Goal: Task Accomplishment & Management: Manage account settings

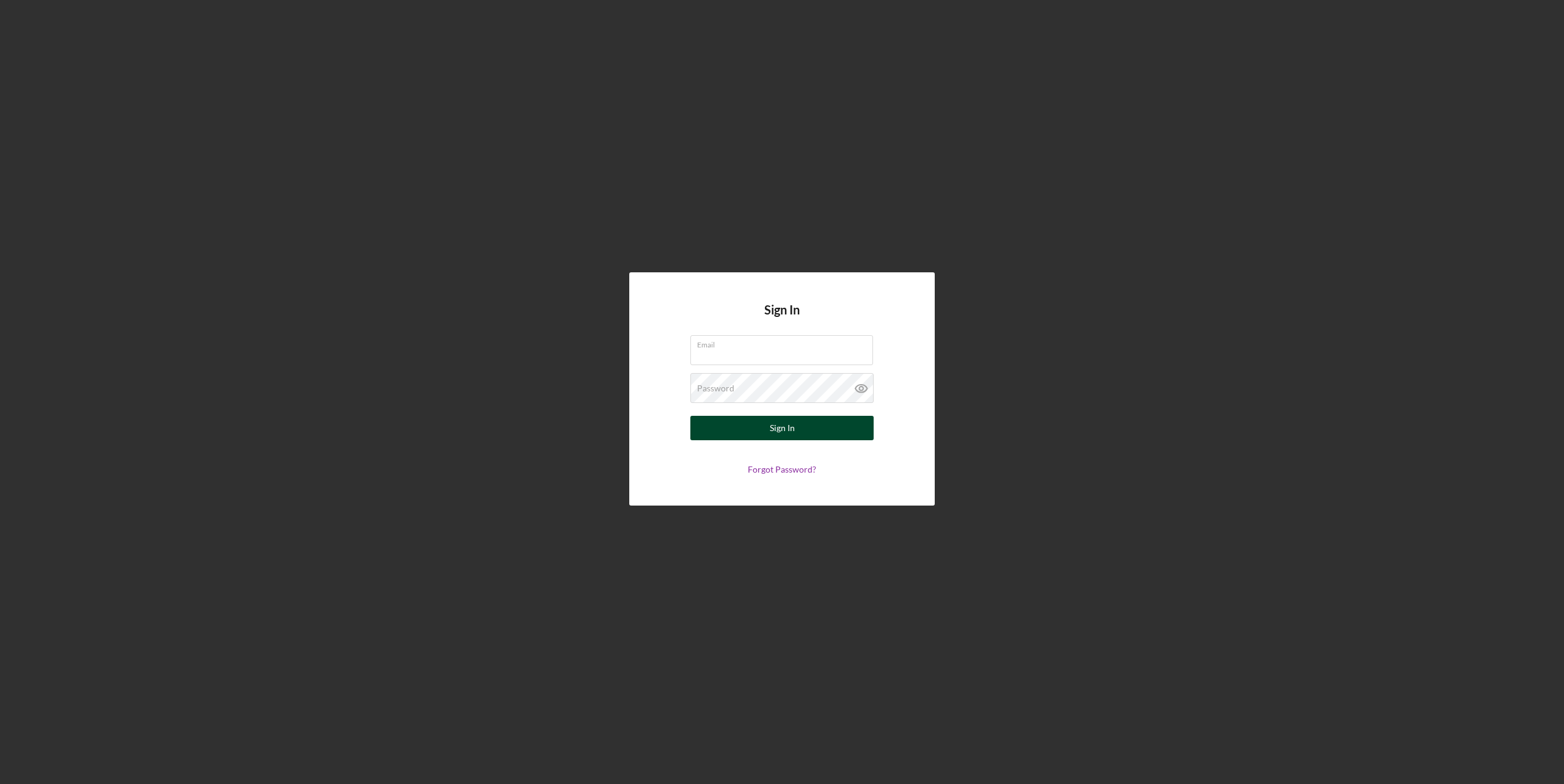
type input "[EMAIL_ADDRESS][DOMAIN_NAME]"
click at [724, 421] on button "Sign In" at bounding box center [782, 428] width 183 height 24
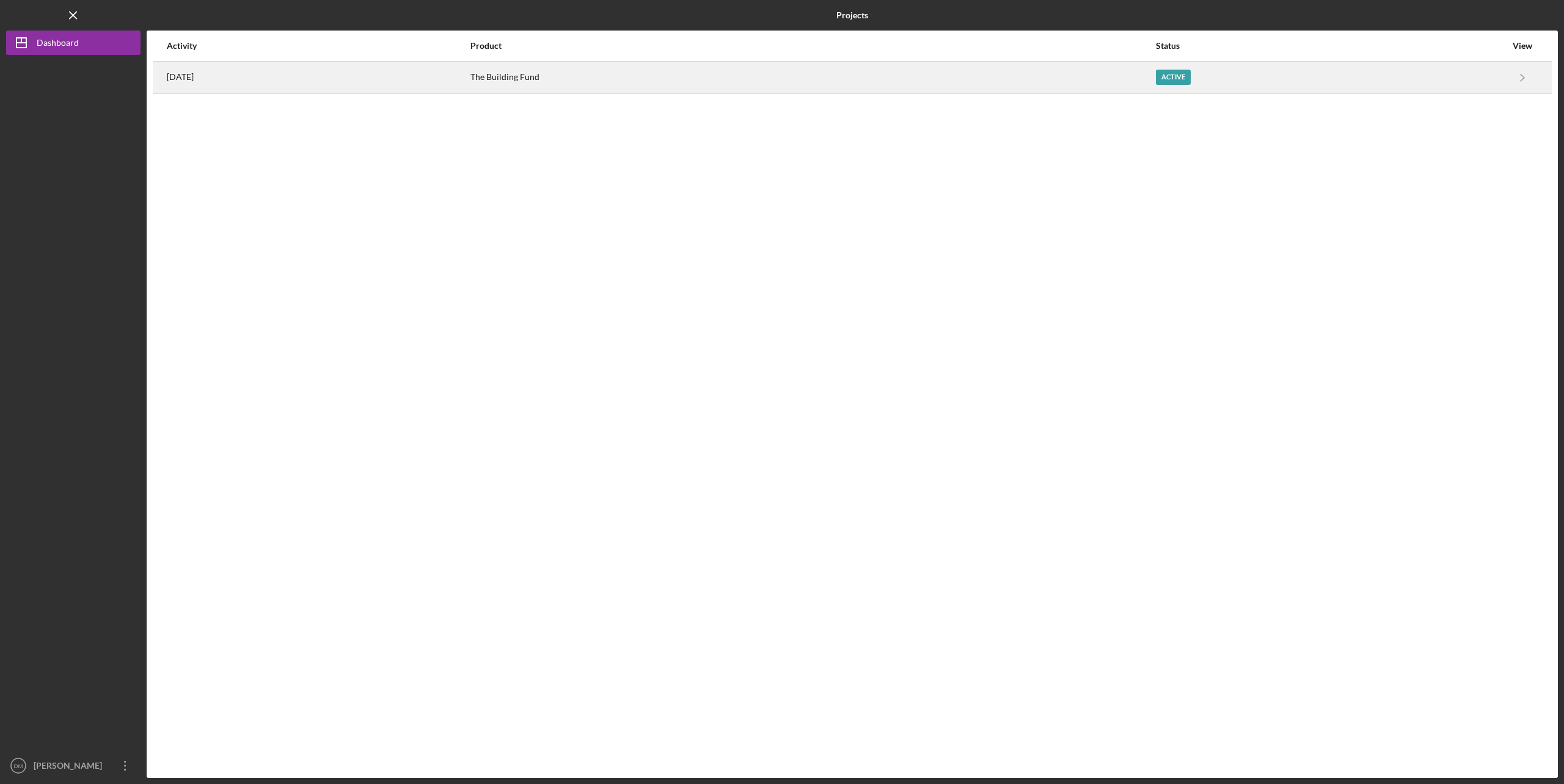
click at [929, 85] on div "The Building Fund" at bounding box center [812, 77] width 684 height 30
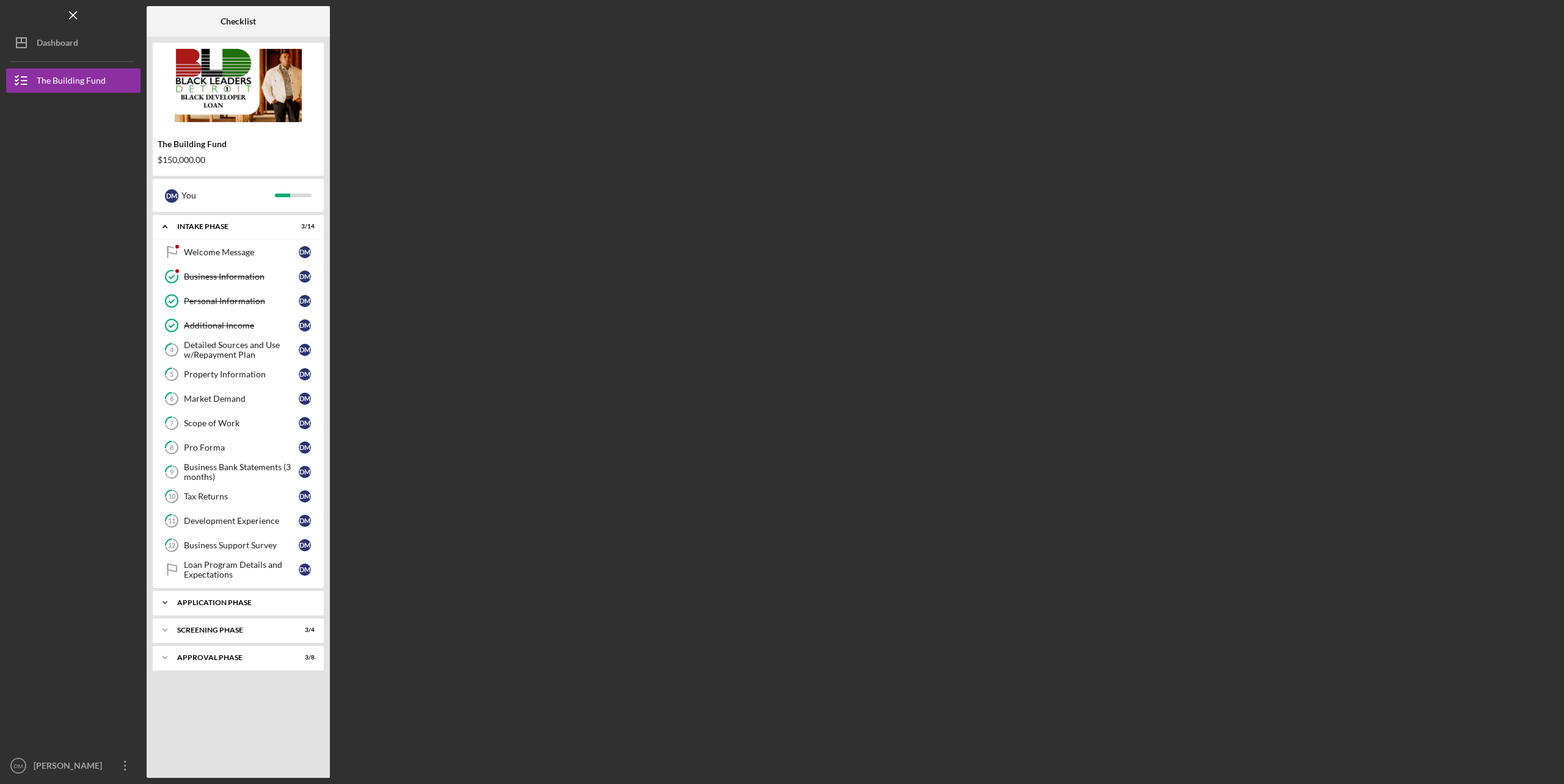
click at [236, 614] on div "Icon/Expander Application Phase 4 / 5" at bounding box center [238, 602] width 171 height 24
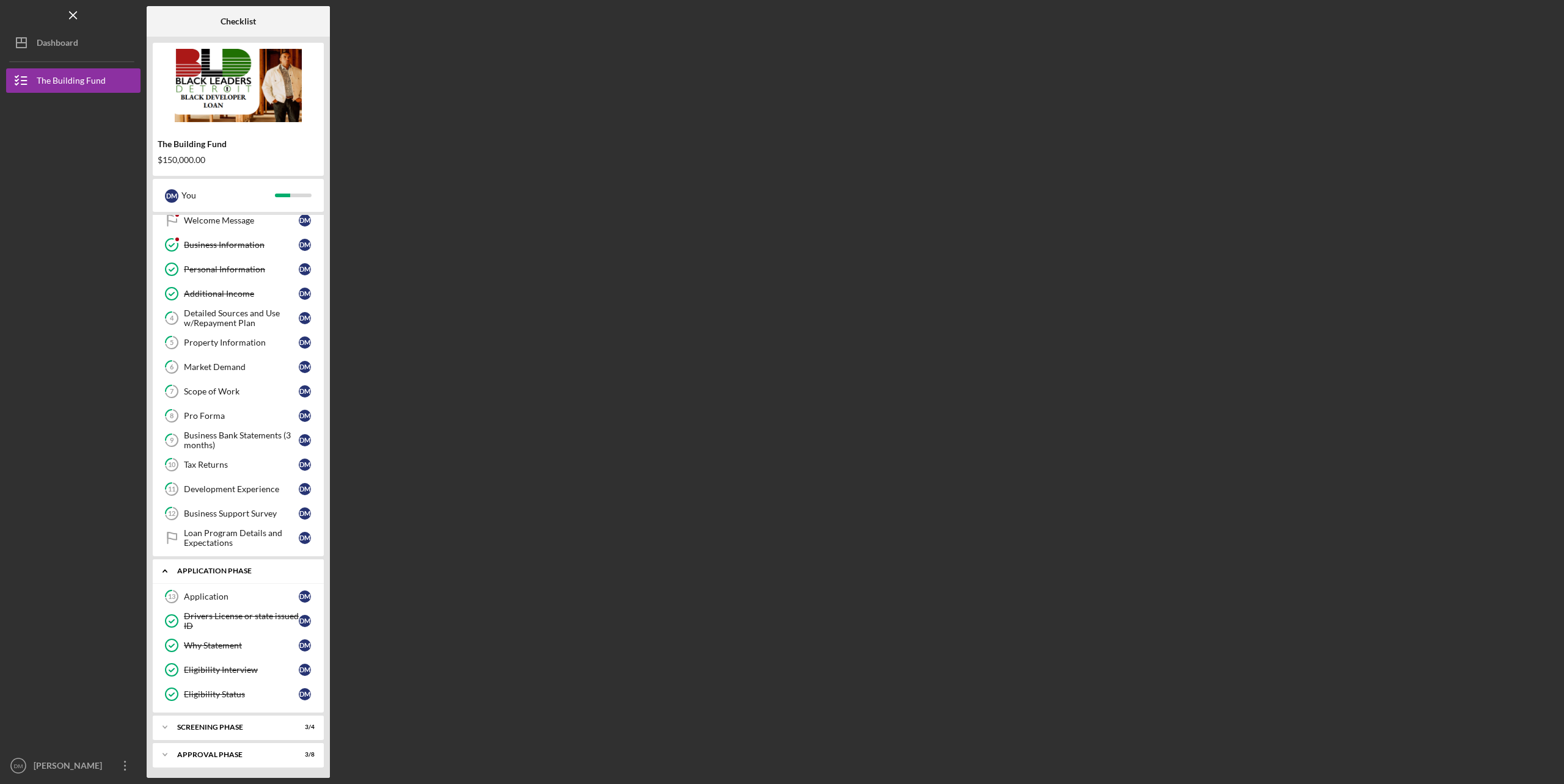
scroll to position [42, 0]
click at [231, 726] on div "Screening Phase" at bounding box center [243, 726] width 132 height 7
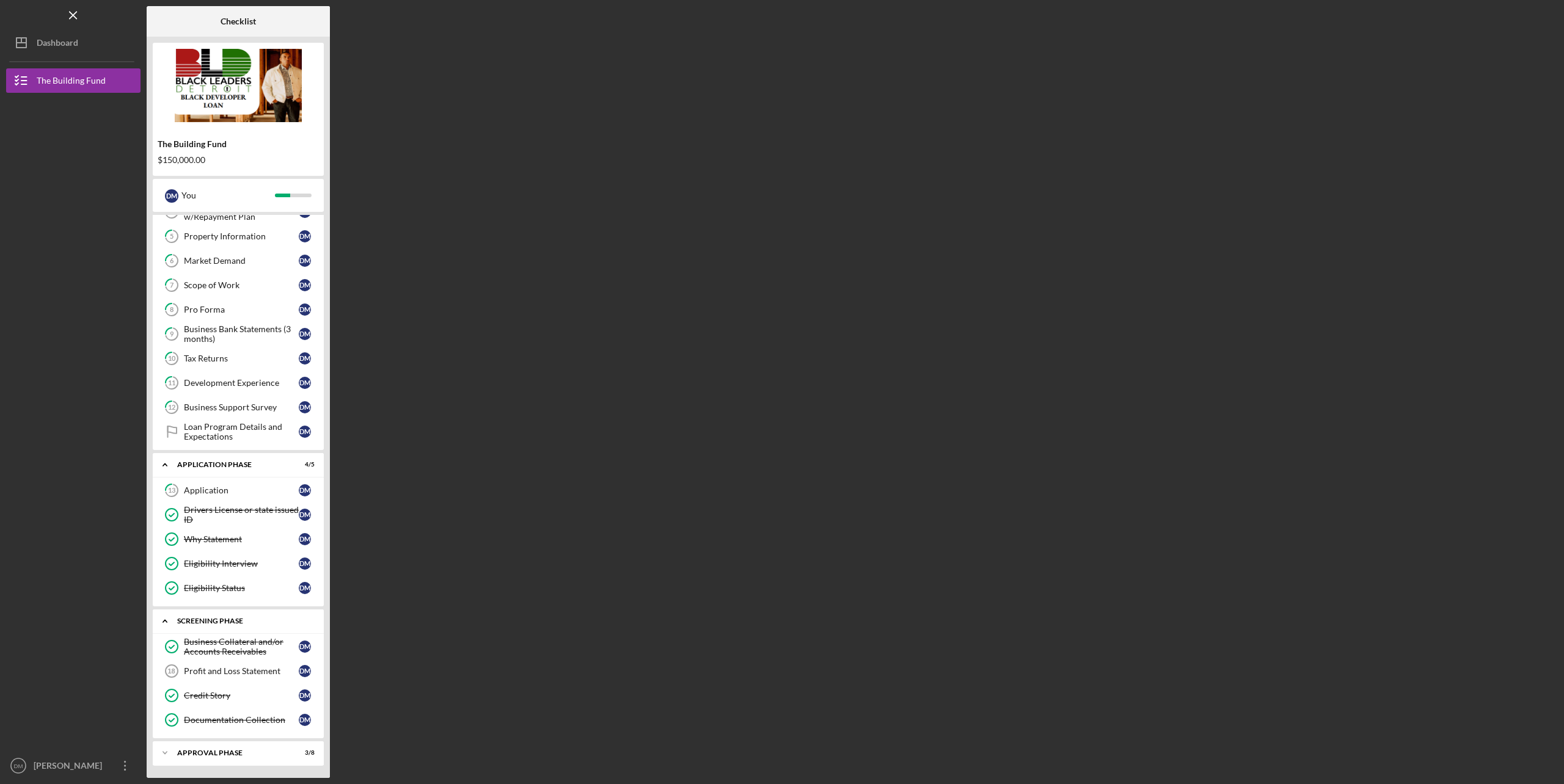
scroll to position [148, 0]
click at [242, 741] on div "Icon/Expander Approval Phase 3 / 8" at bounding box center [238, 752] width 171 height 24
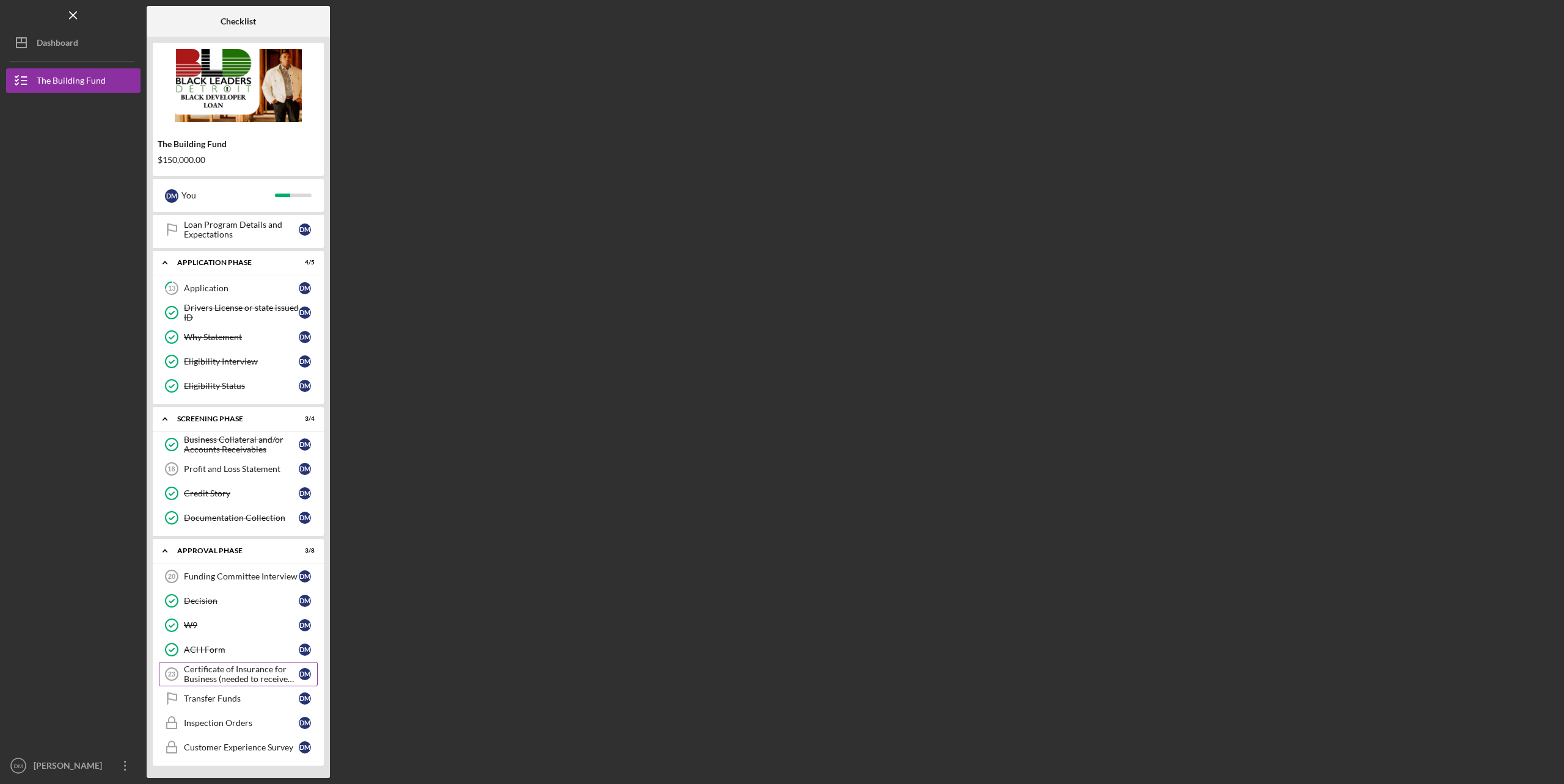
scroll to position [353, 0]
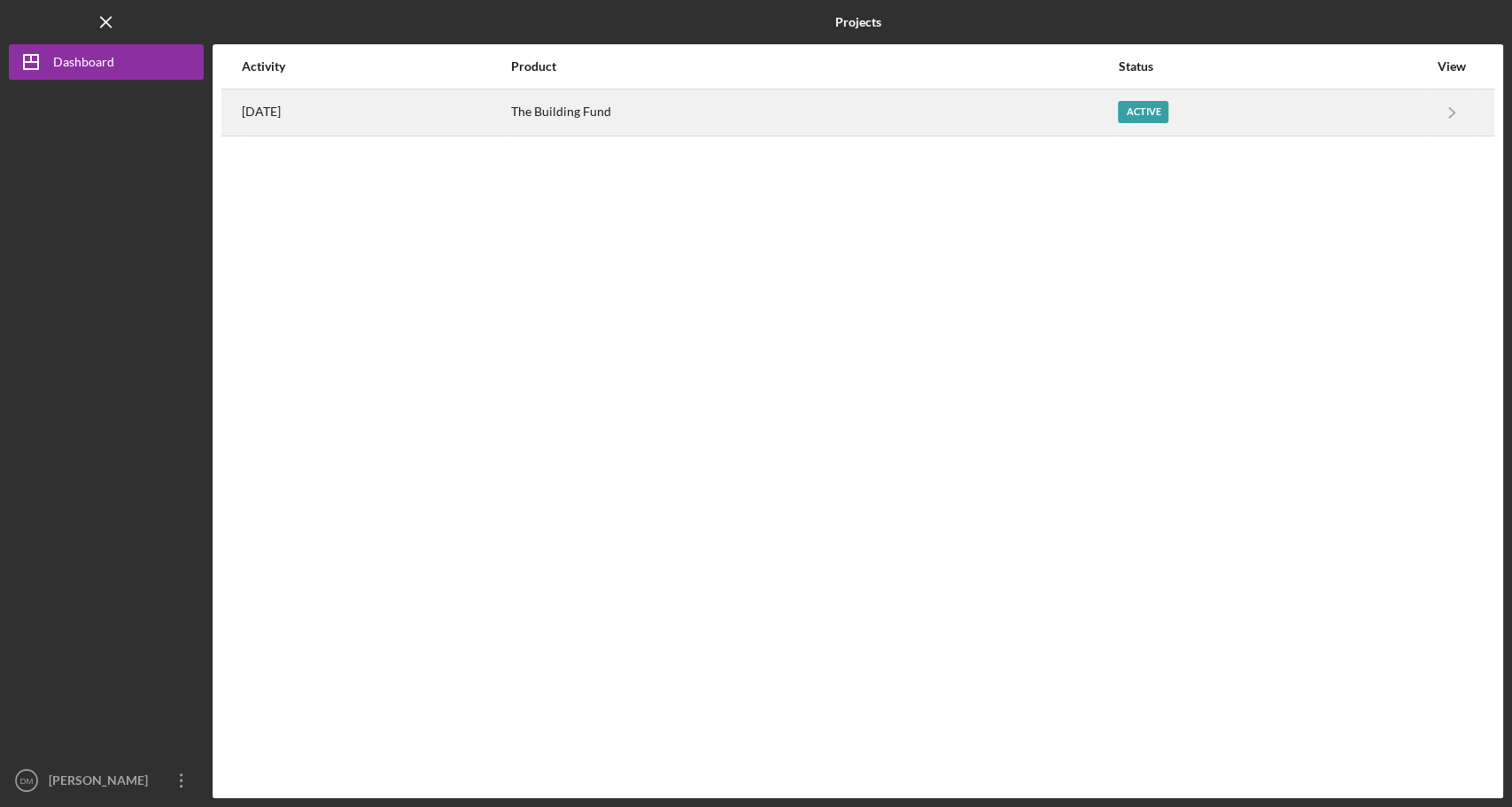
click at [970, 122] on div "The Building Fund" at bounding box center [814, 112] width 605 height 44
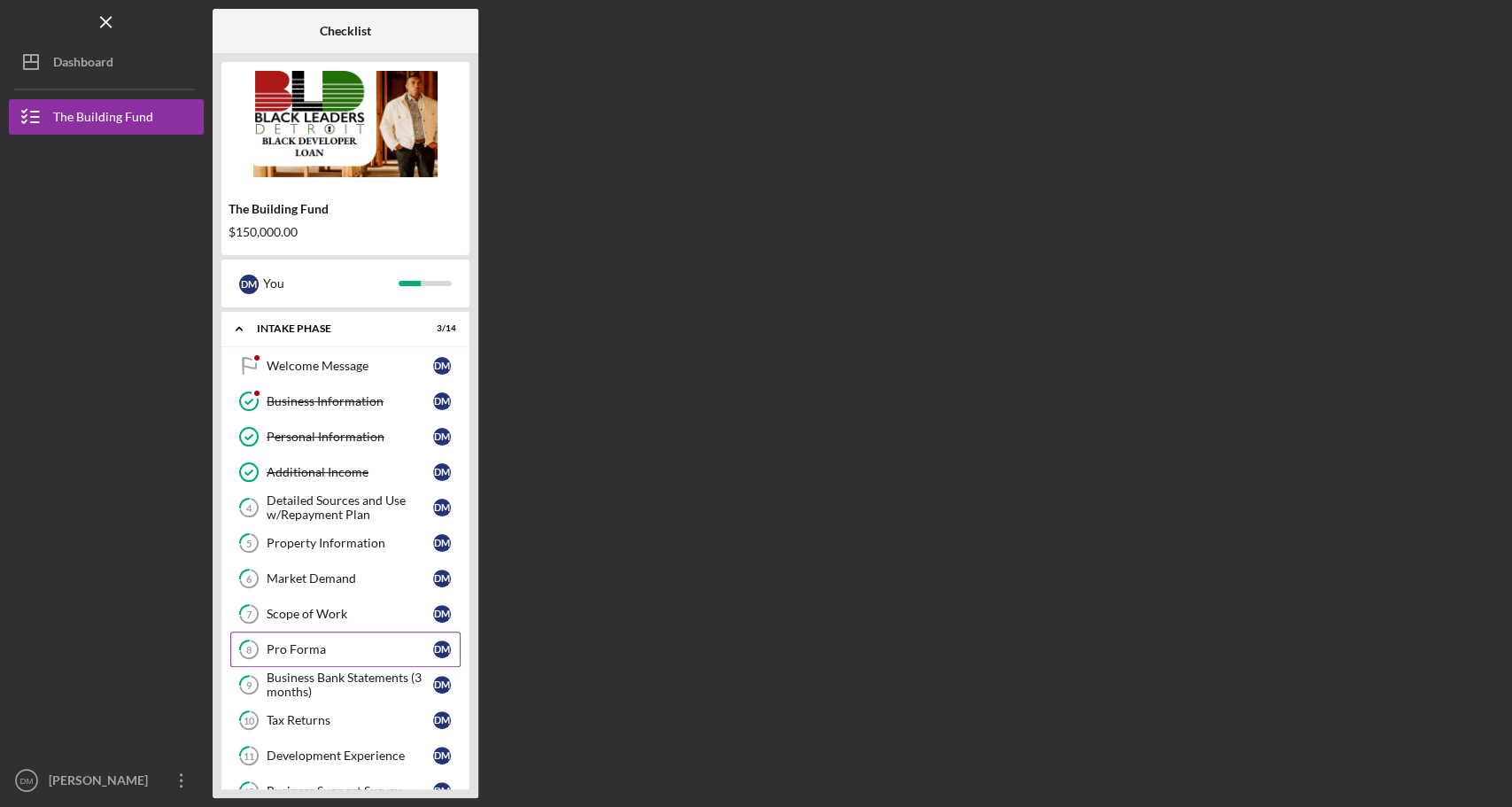
scroll to position [185, 0]
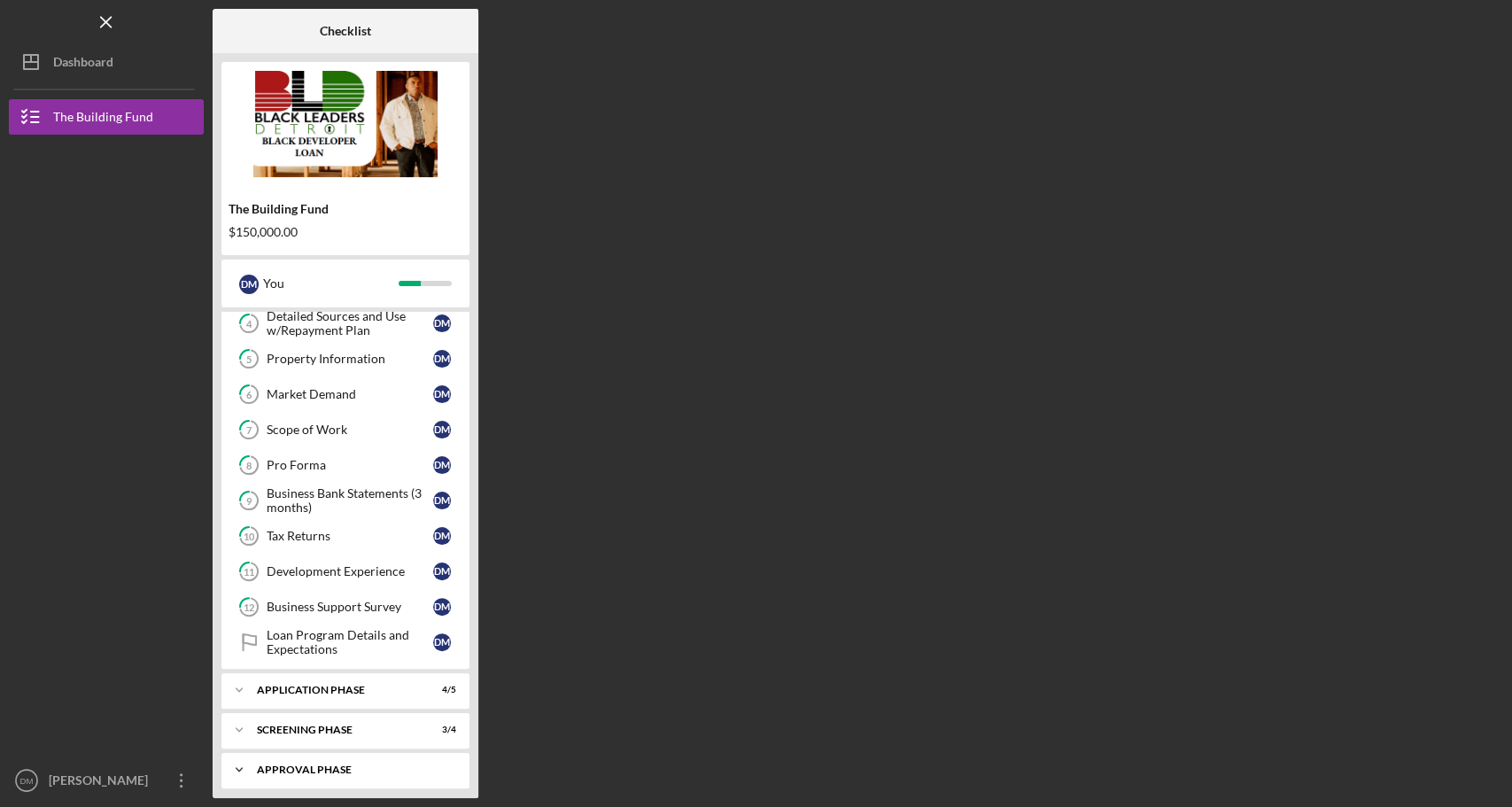
click at [302, 765] on div "Approval Phase" at bounding box center [352, 770] width 191 height 11
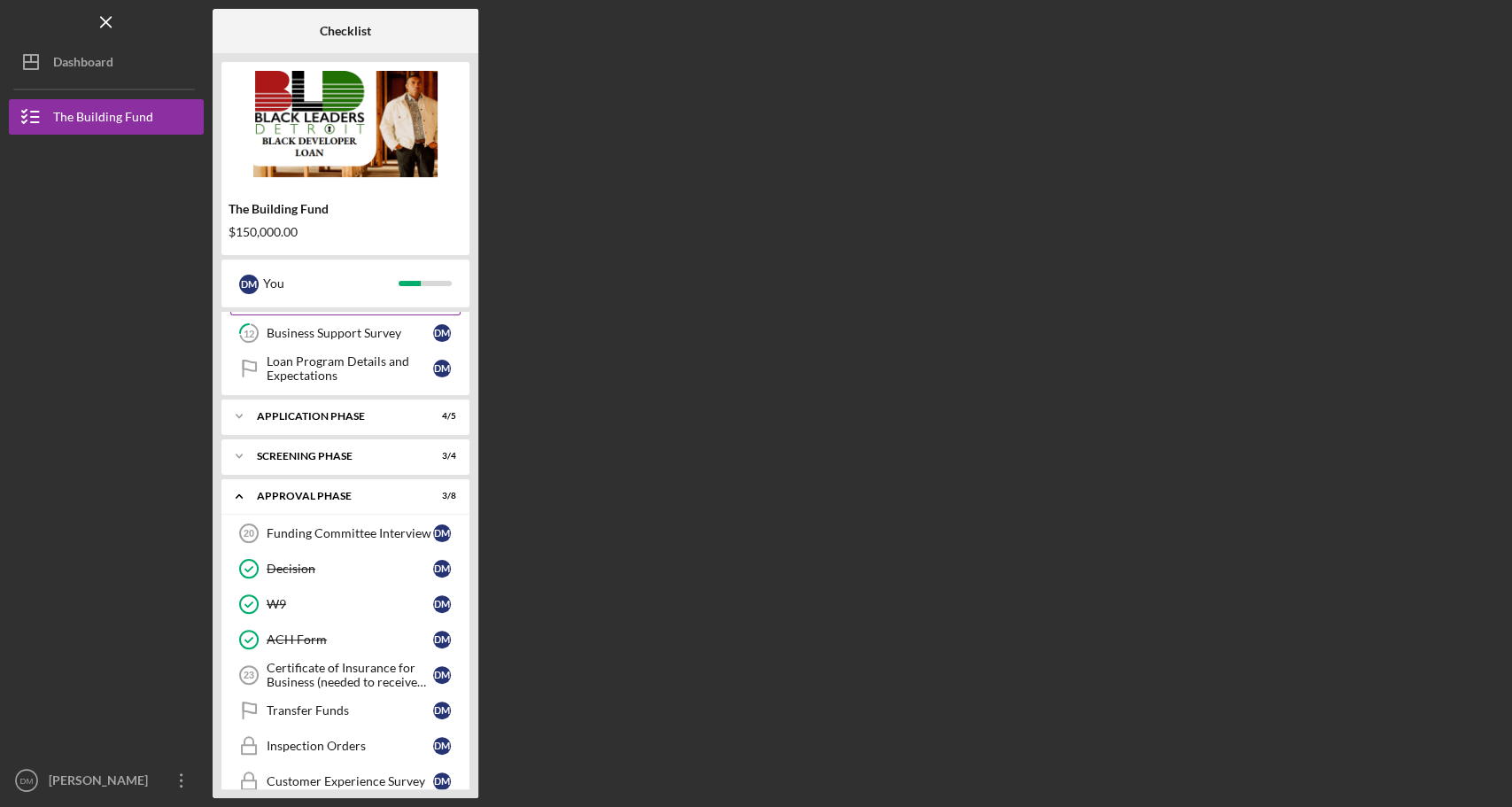
scroll to position [459, 0]
click at [331, 631] on div "ACH Form" at bounding box center [349, 639] width 167 height 14
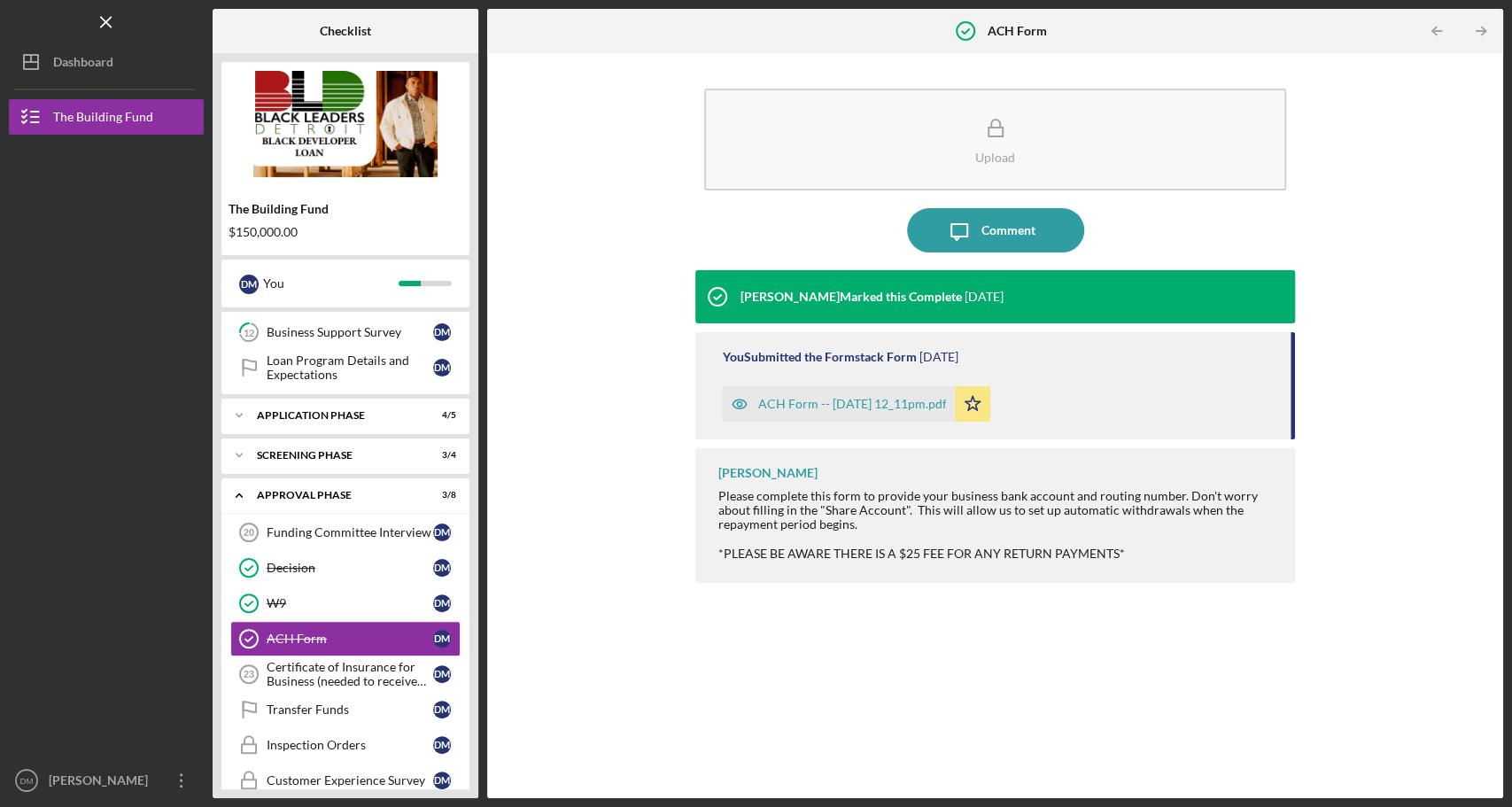
click at [838, 413] on div "ACH Form -- 2025-09-27 12_11pm.pdf" at bounding box center [838, 404] width 233 height 35
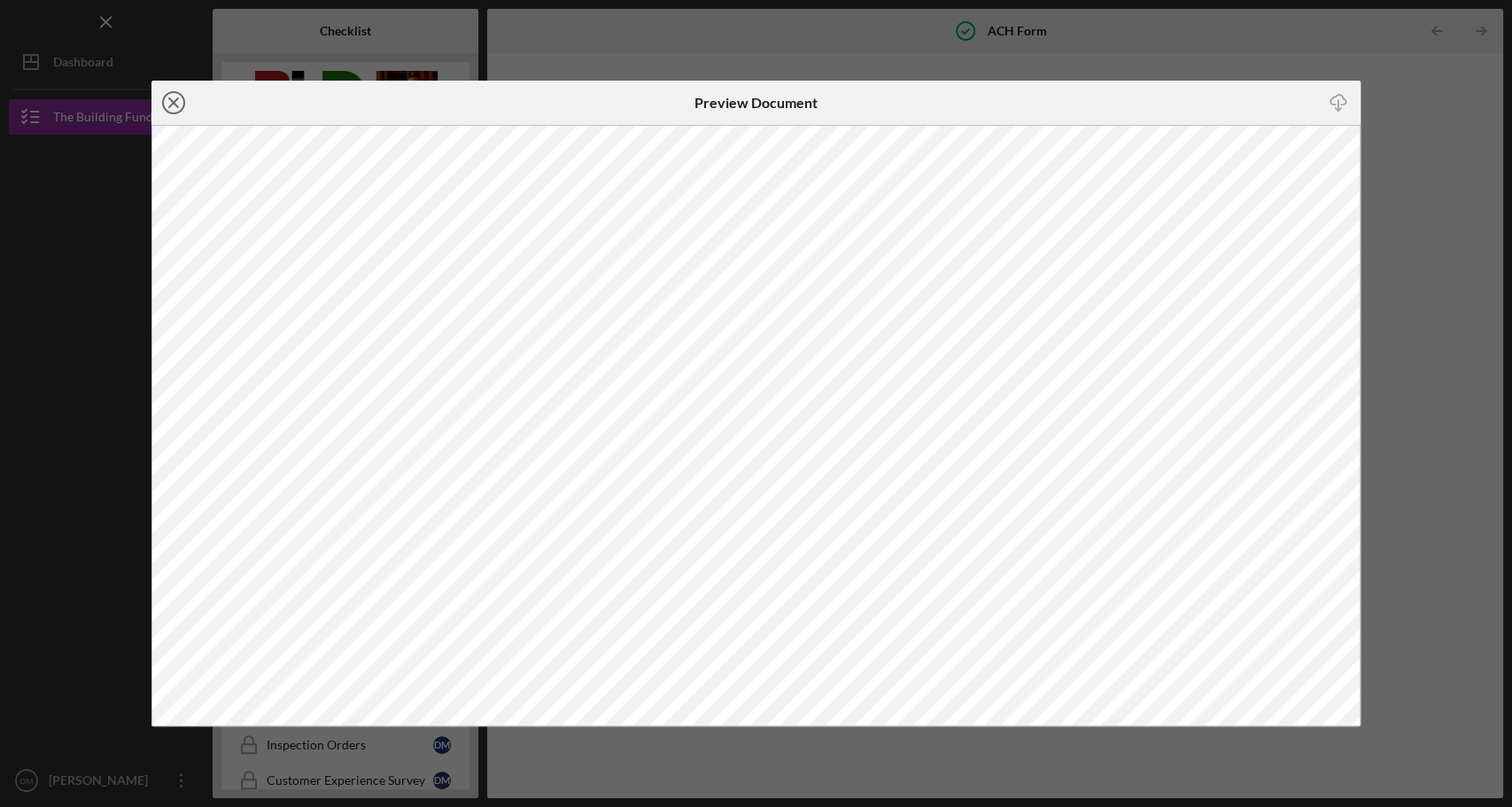
click at [181, 102] on icon "Icon/Close" at bounding box center [173, 103] width 44 height 44
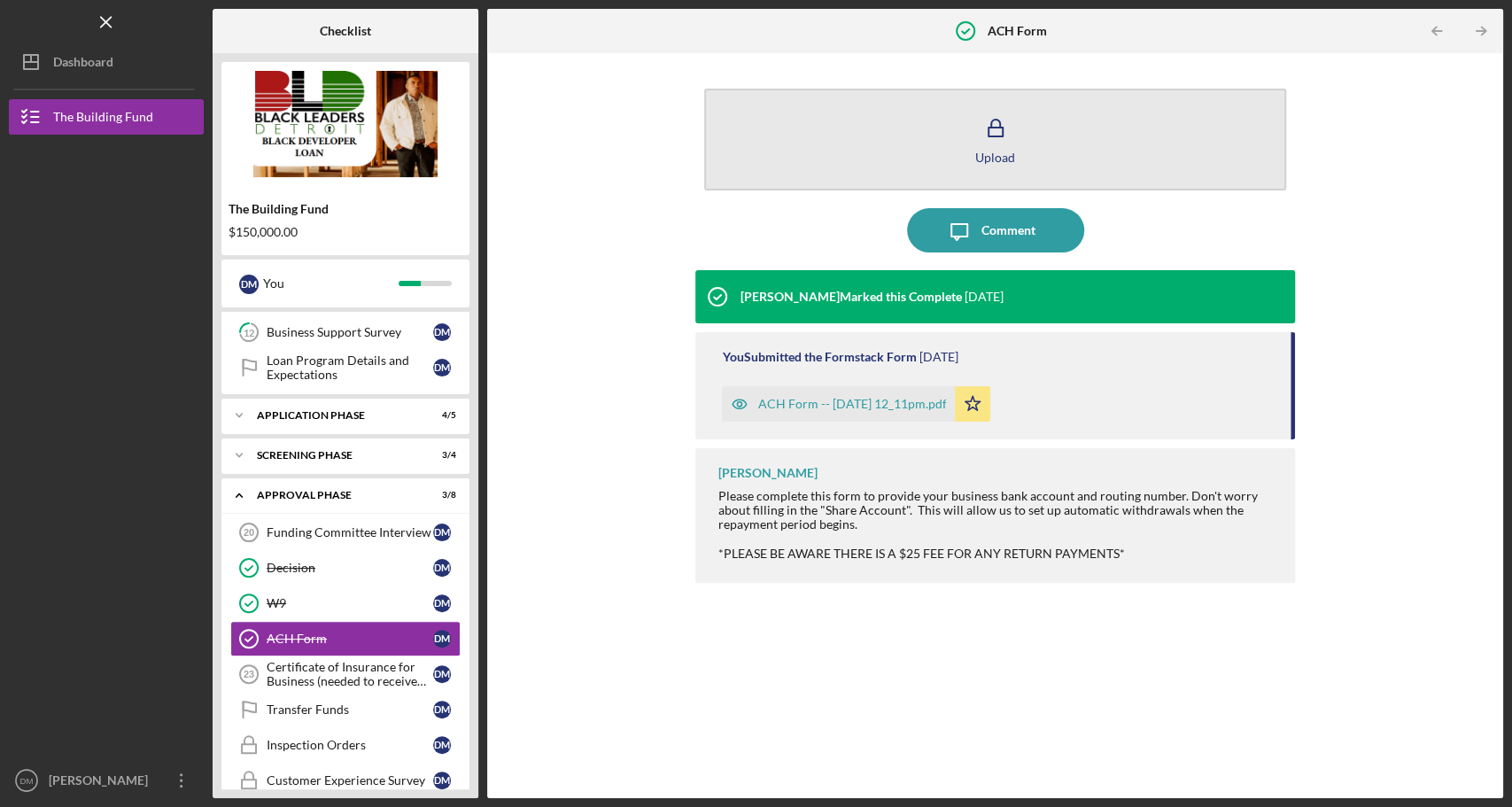
click at [765, 150] on button "Upload" at bounding box center [994, 139] width 581 height 102
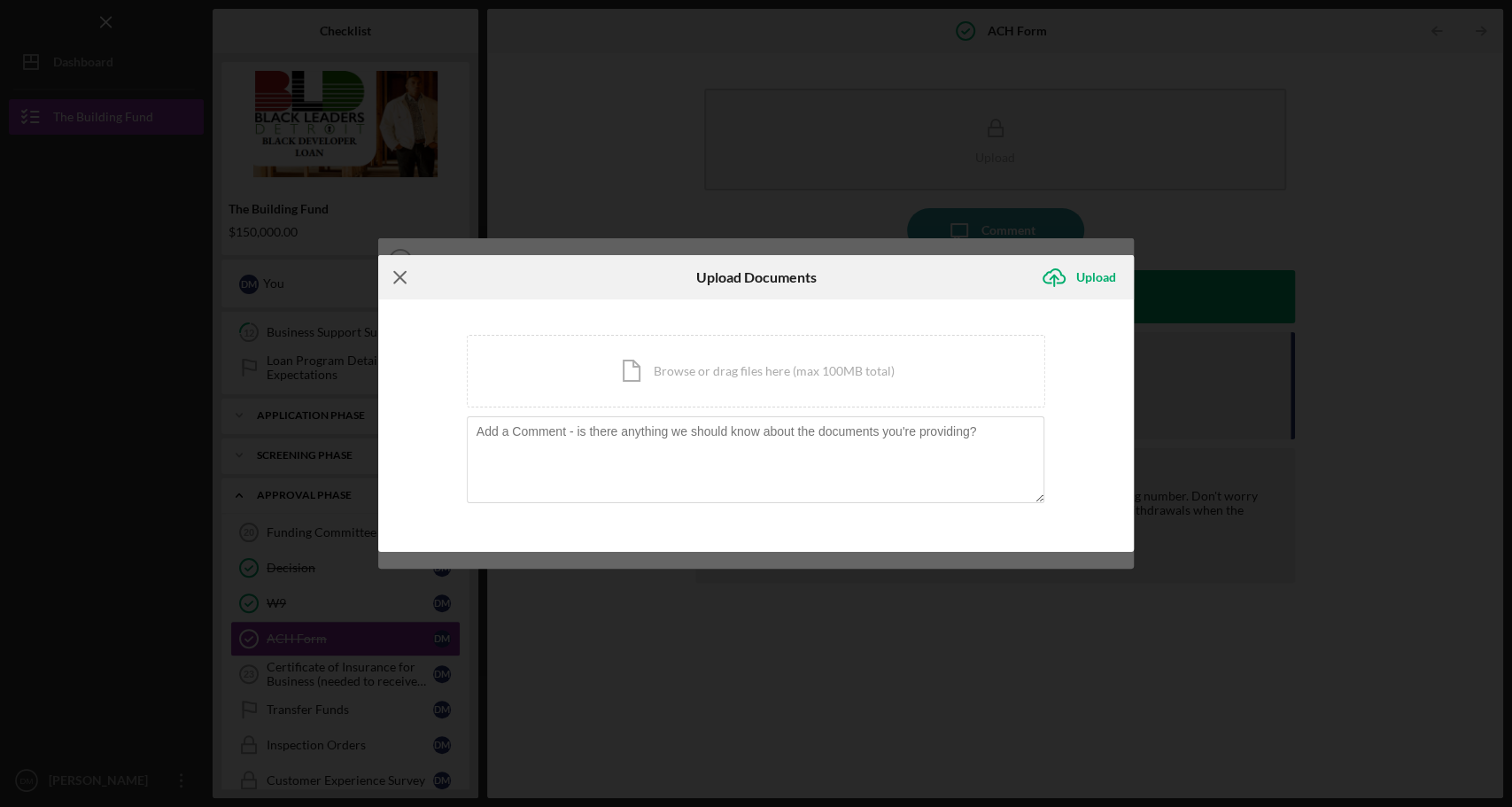
click at [408, 272] on icon "Icon/Menu Close" at bounding box center [400, 277] width 44 height 44
